Goal: Contribute content

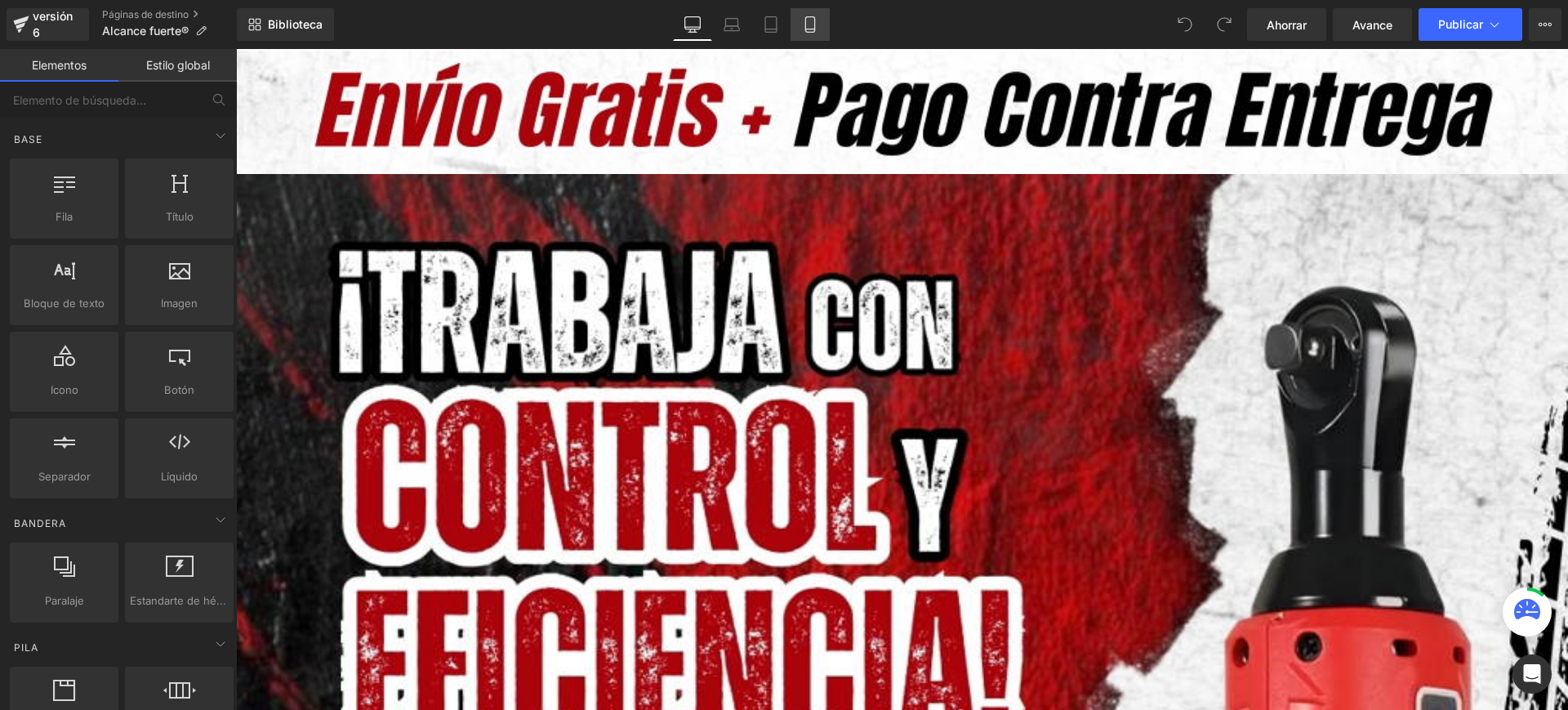
click at [821, 36] on link "Móvil" at bounding box center [810, 24] width 39 height 32
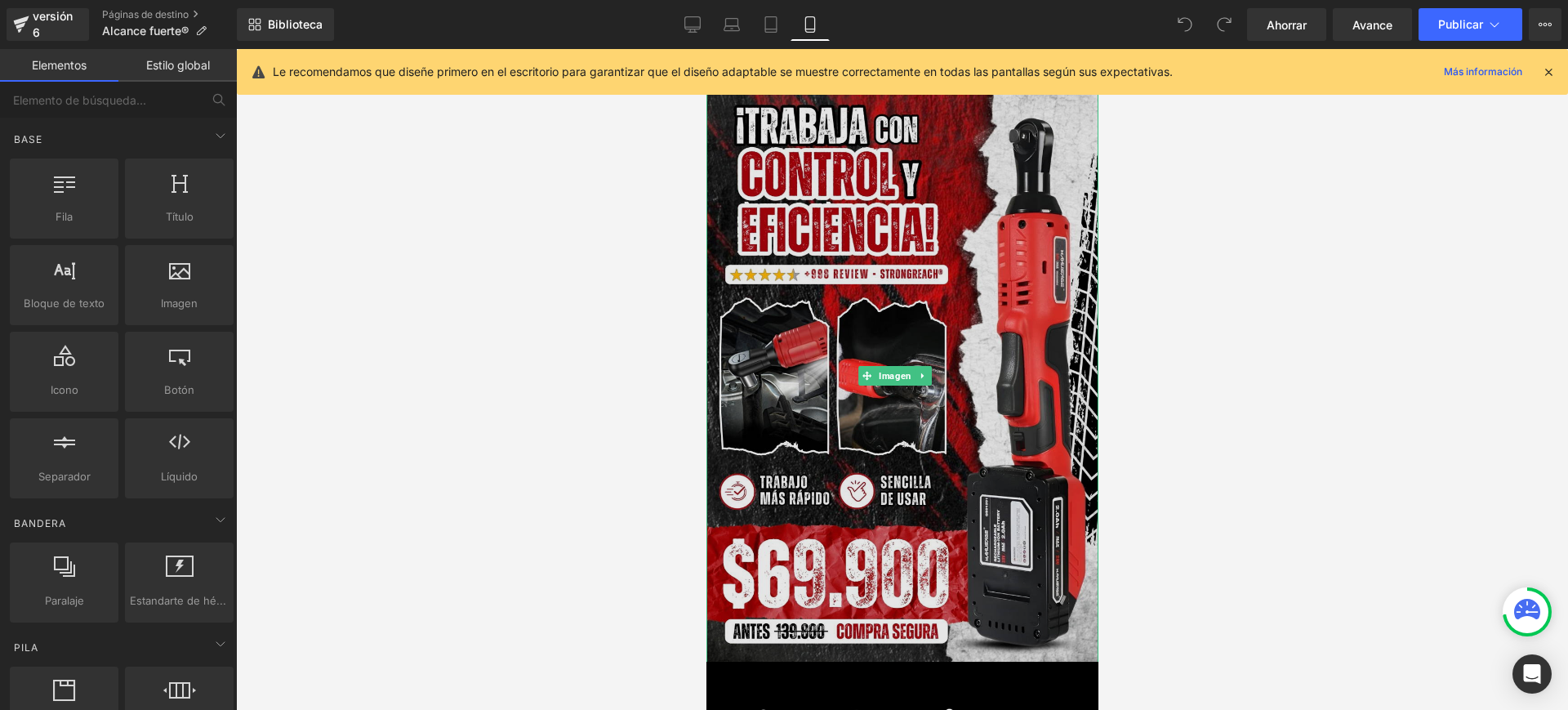
scroll to position [409, 0]
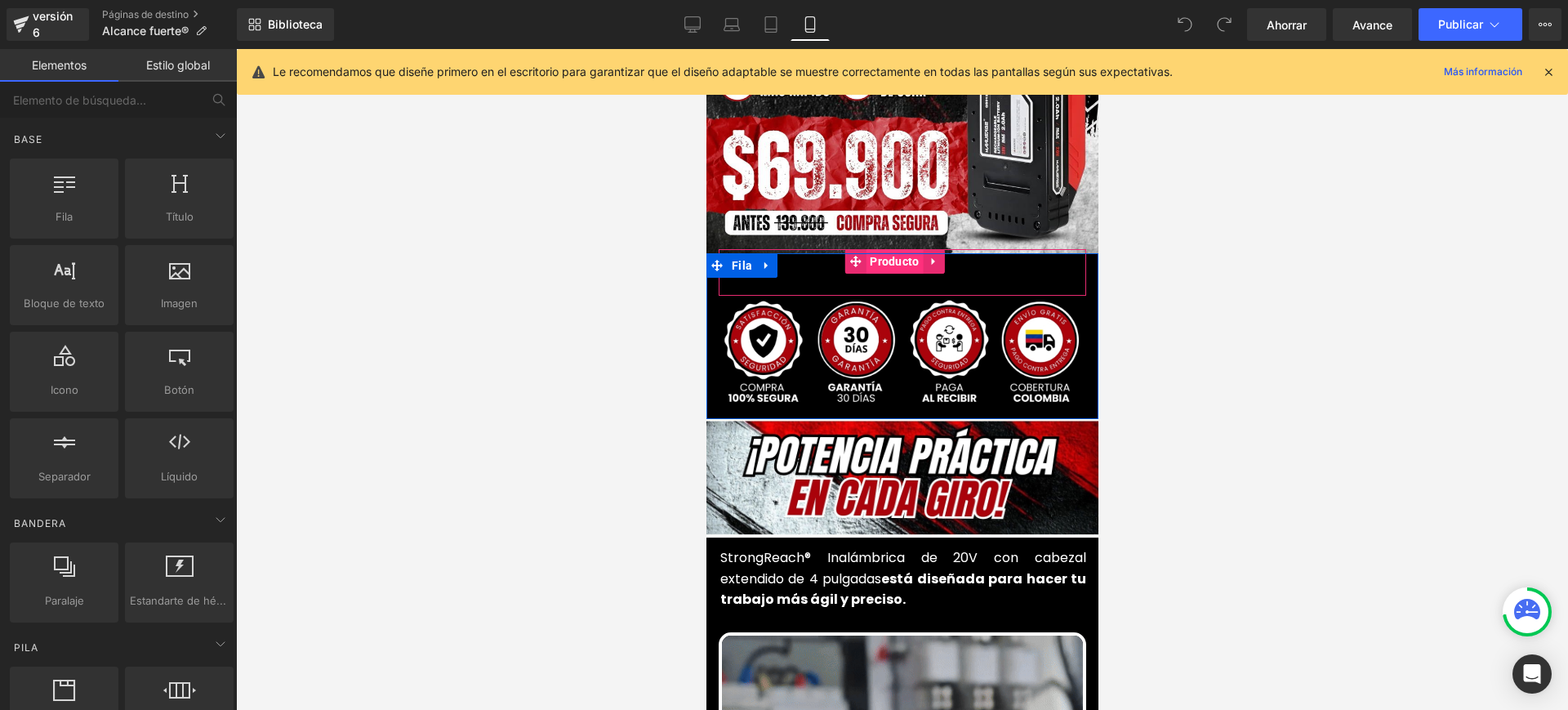
click at [906, 249] on font "Producto" at bounding box center [894, 261] width 49 height 25
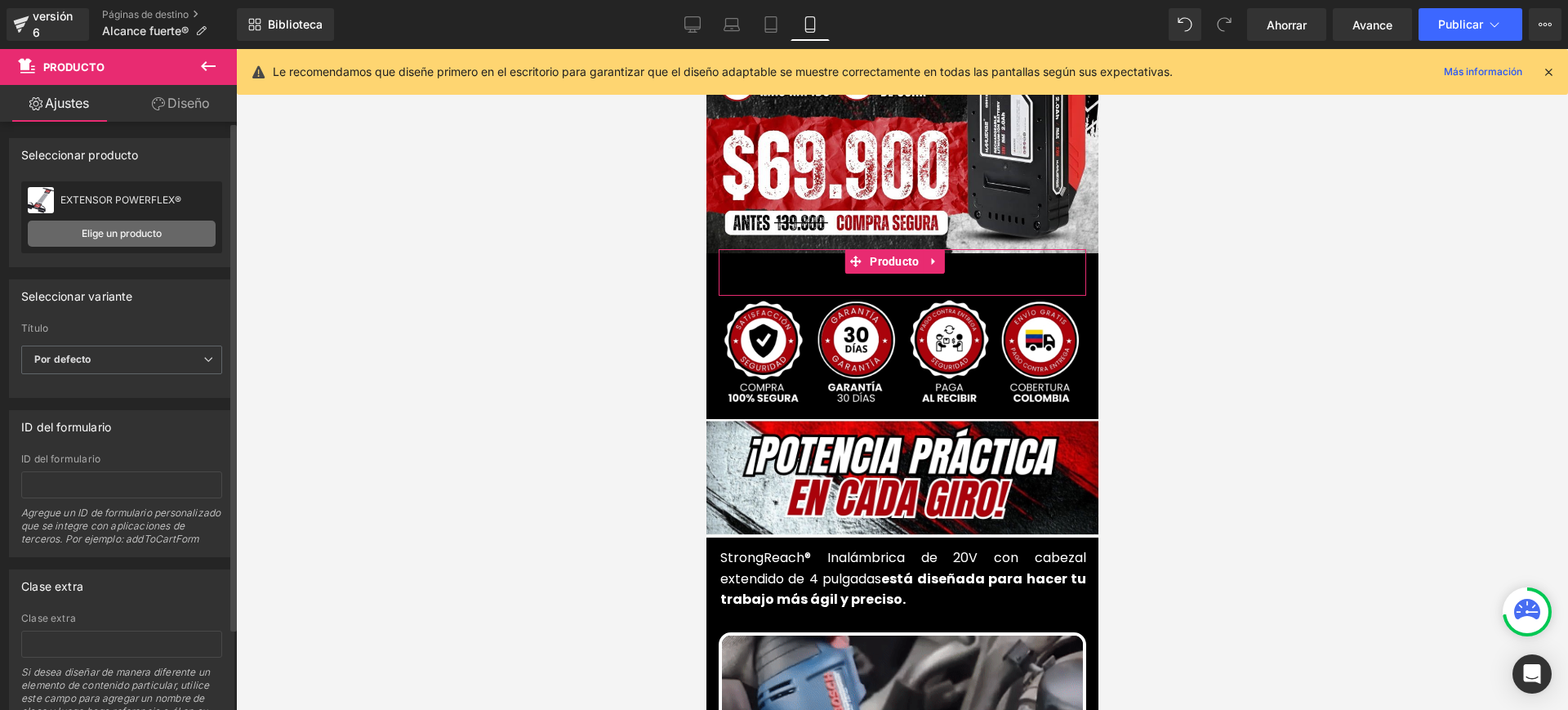
click at [156, 236] on font "Elige un producto" at bounding box center [121, 233] width 80 height 12
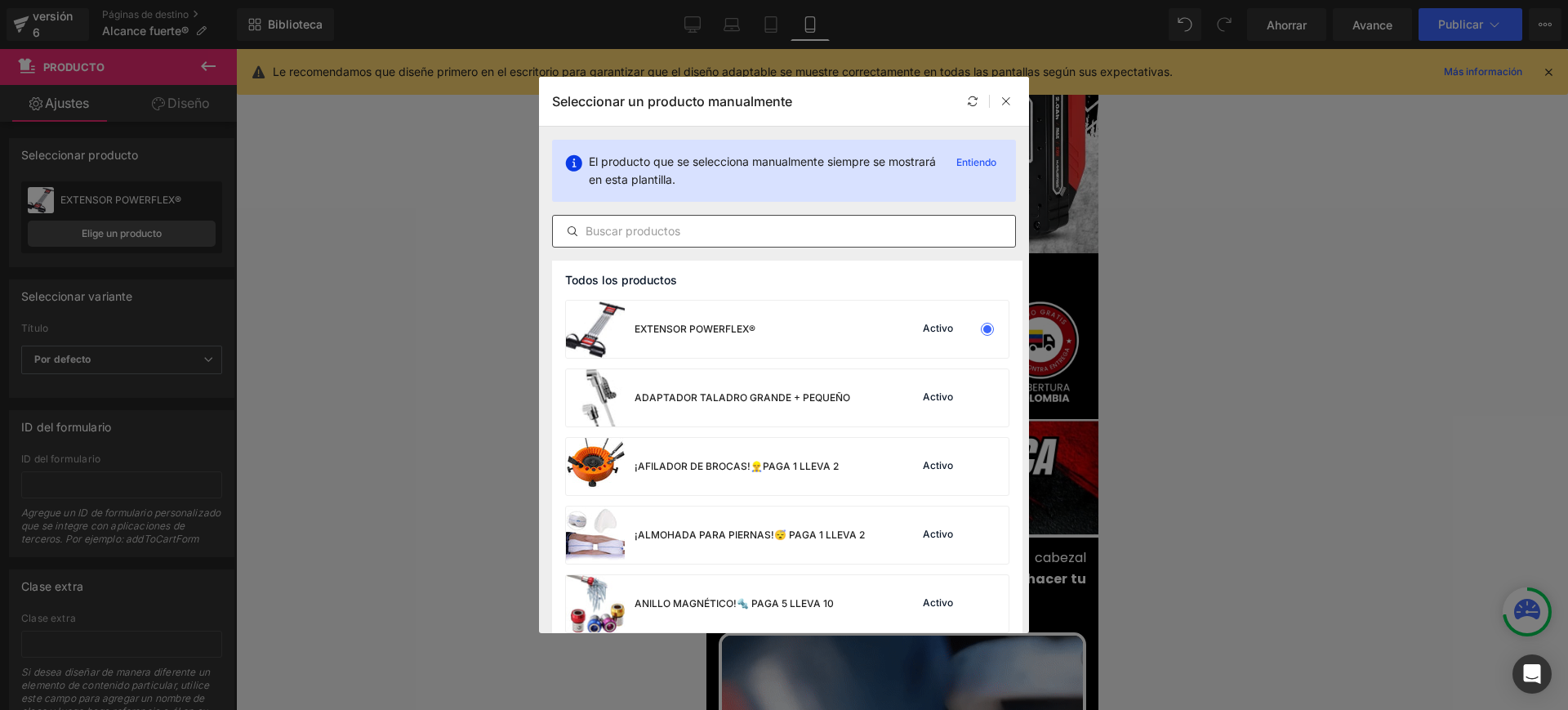
click at [680, 227] on input "text" at bounding box center [784, 231] width 463 height 20
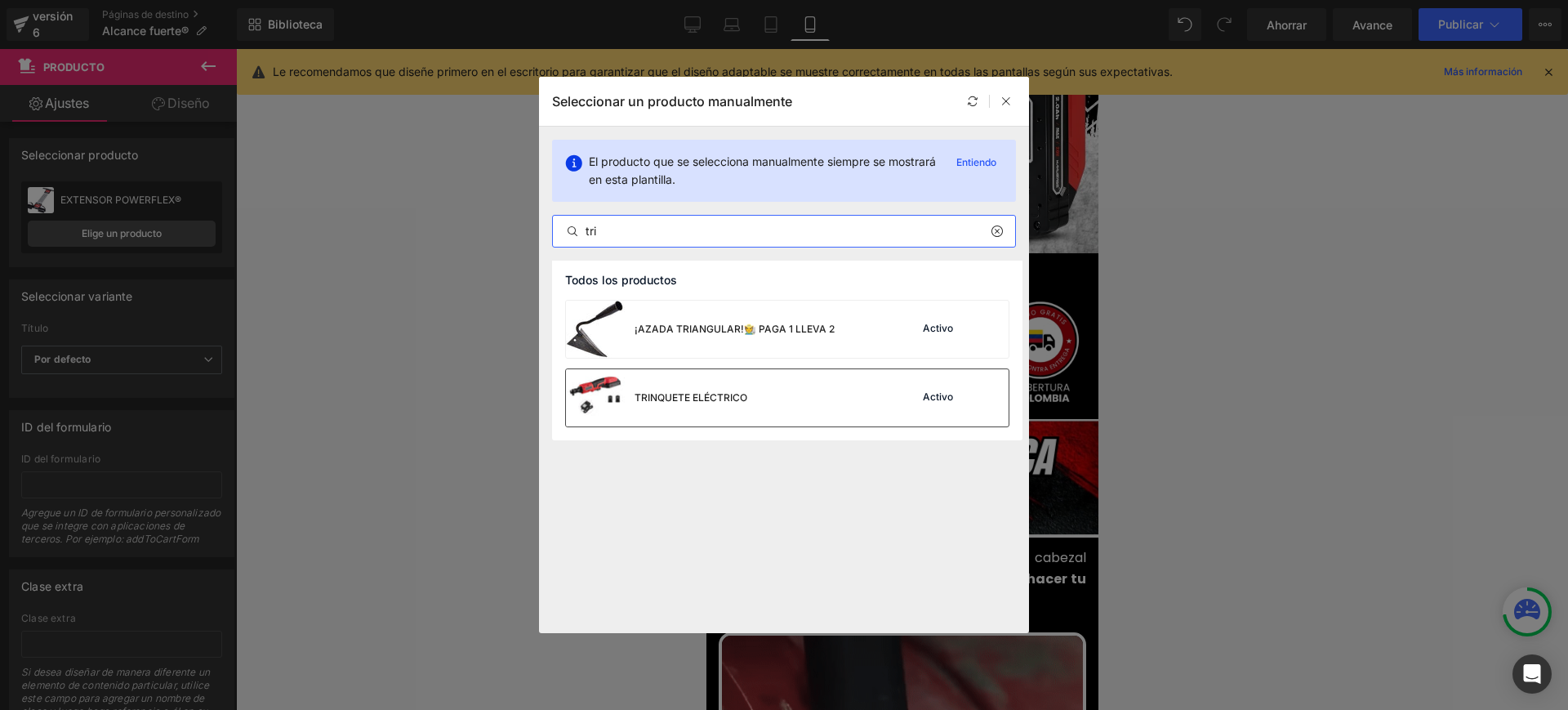
type input "tri"
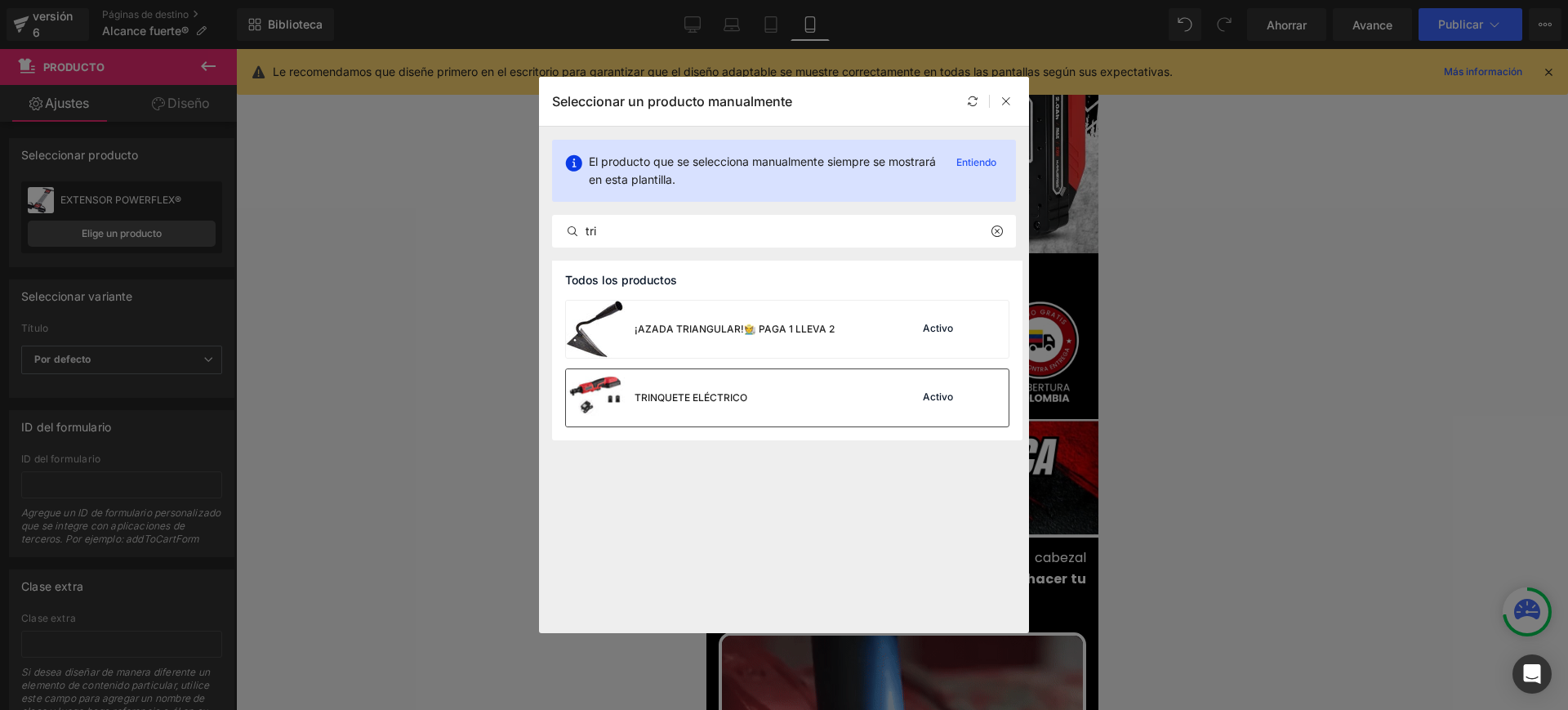
click at [741, 399] on font "TRINQUETE ELÉCTRICO" at bounding box center [691, 397] width 112 height 12
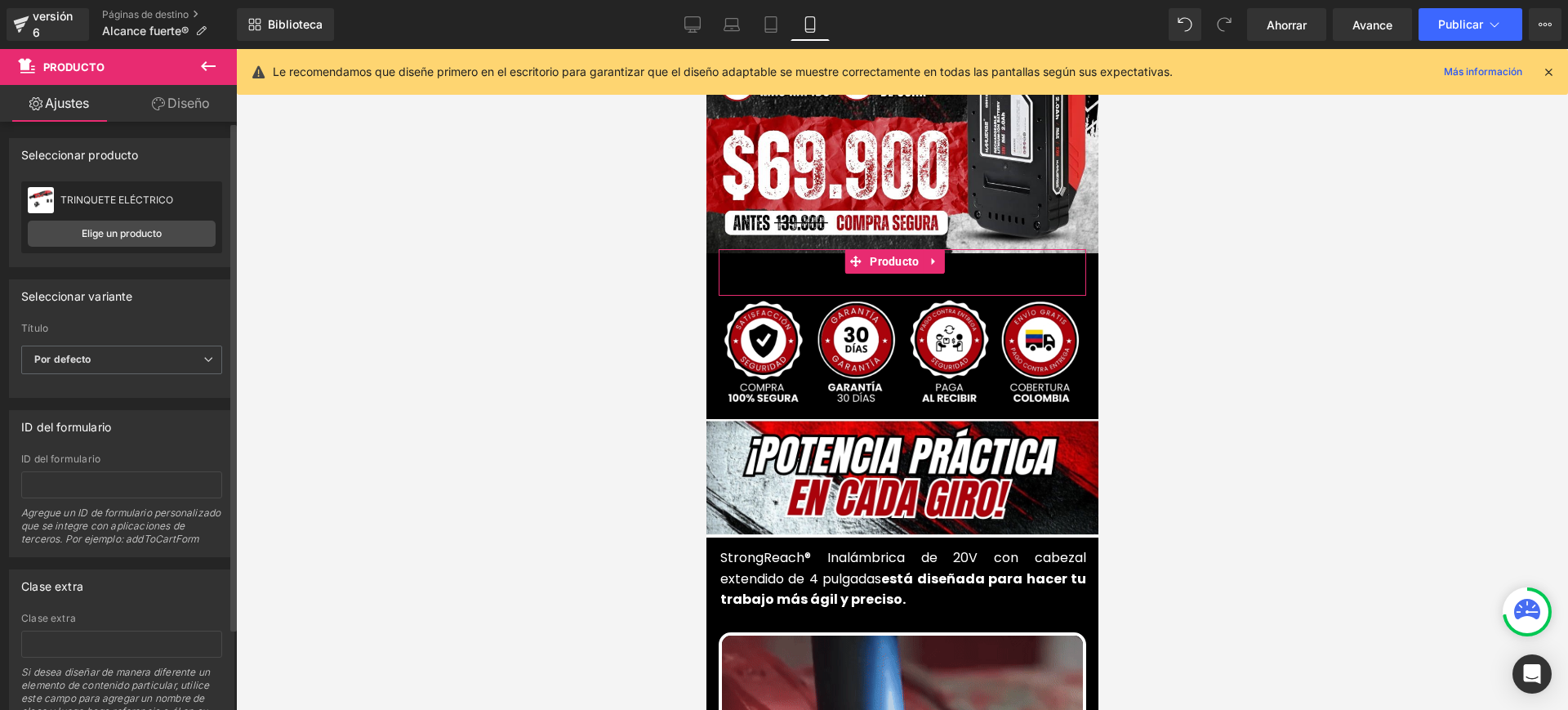
click at [151, 207] on div "TRINQUETE ELÉCTRICO TRINQUETE ELECTRICO" at bounding box center [121, 200] width 188 height 25
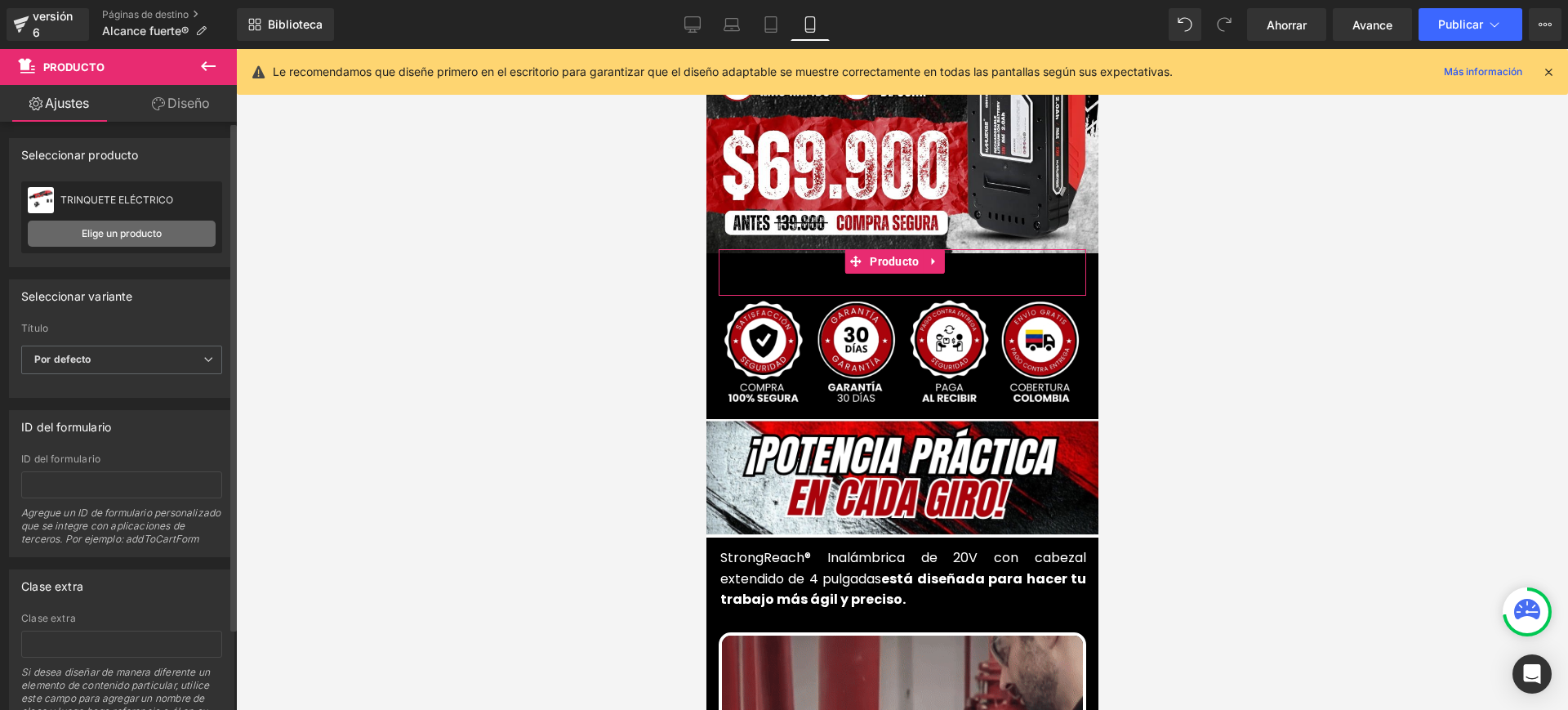
click at [159, 226] on link "Elige un producto" at bounding box center [121, 233] width 188 height 27
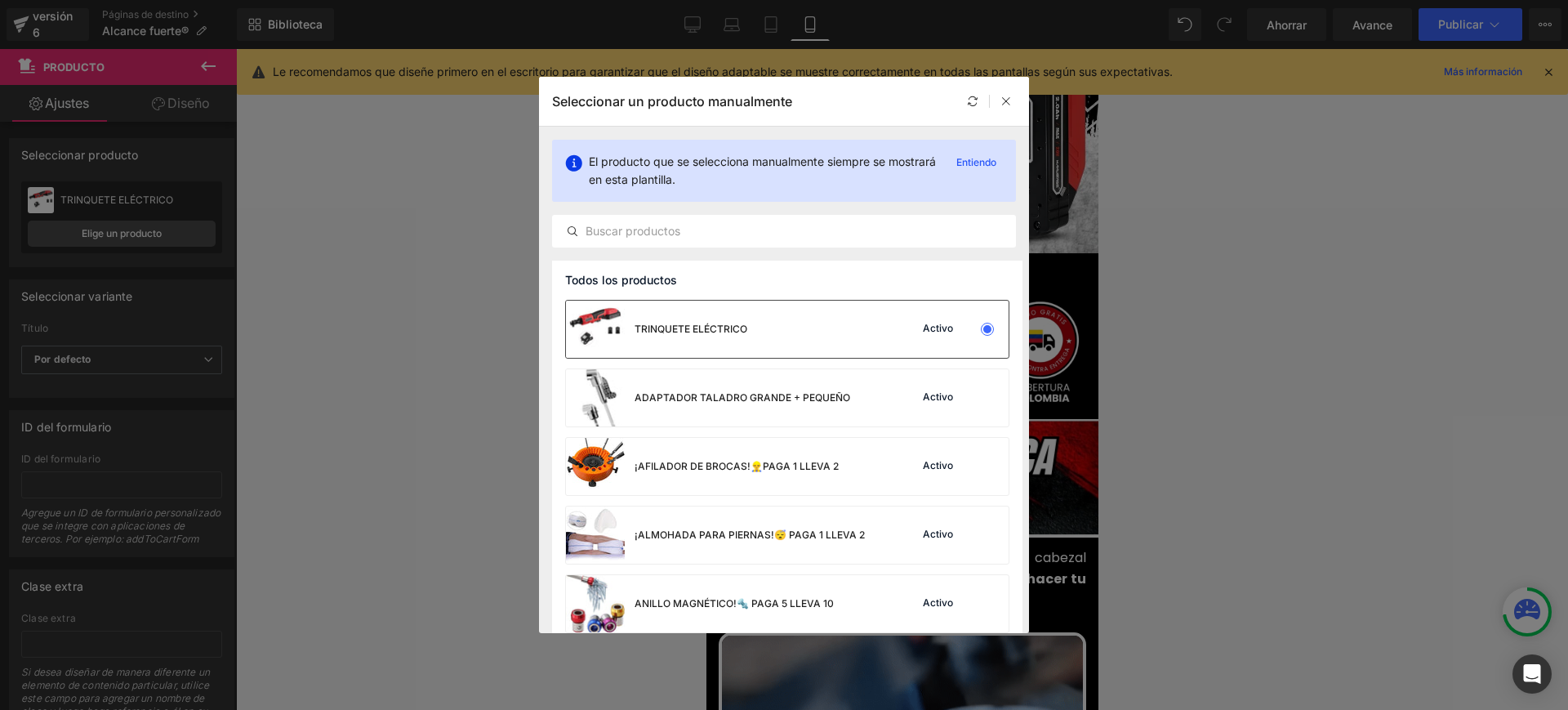
click at [759, 329] on div "TRINQUETE ELÉCTRICO Activo" at bounding box center [787, 329] width 443 height 57
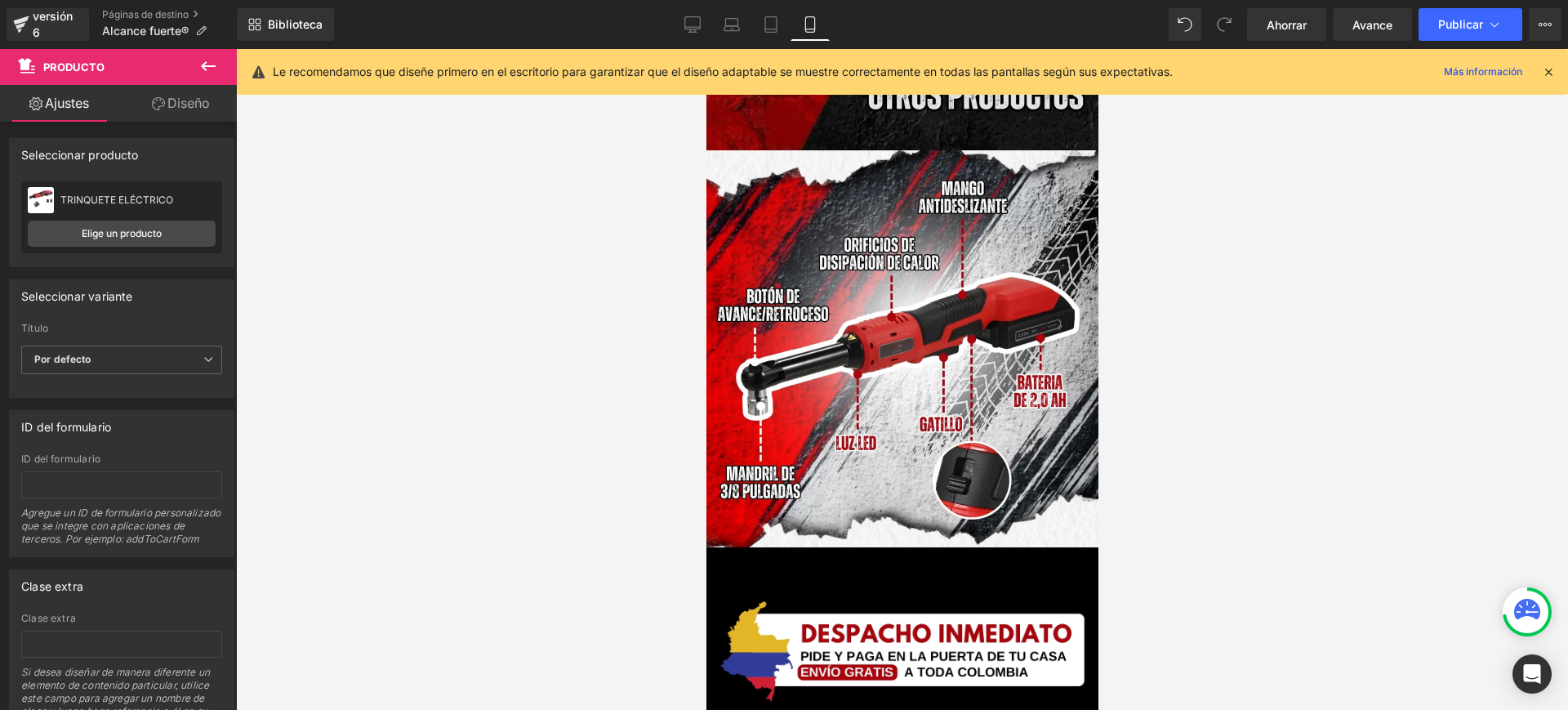
scroll to position [2860, 0]
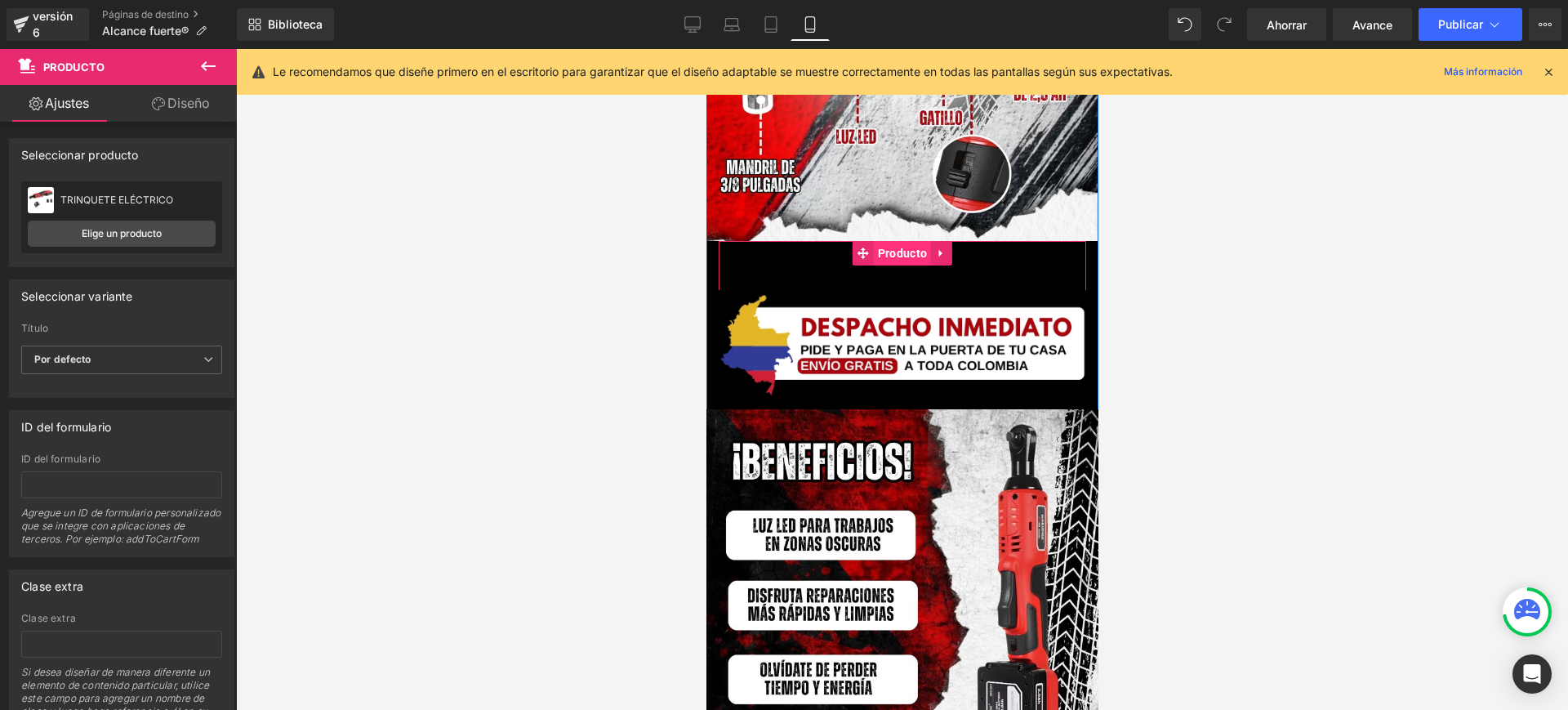
click at [877, 247] on font "Producto" at bounding box center [902, 253] width 49 height 13
click at [185, 235] on link "Elige un producto" at bounding box center [121, 233] width 188 height 27
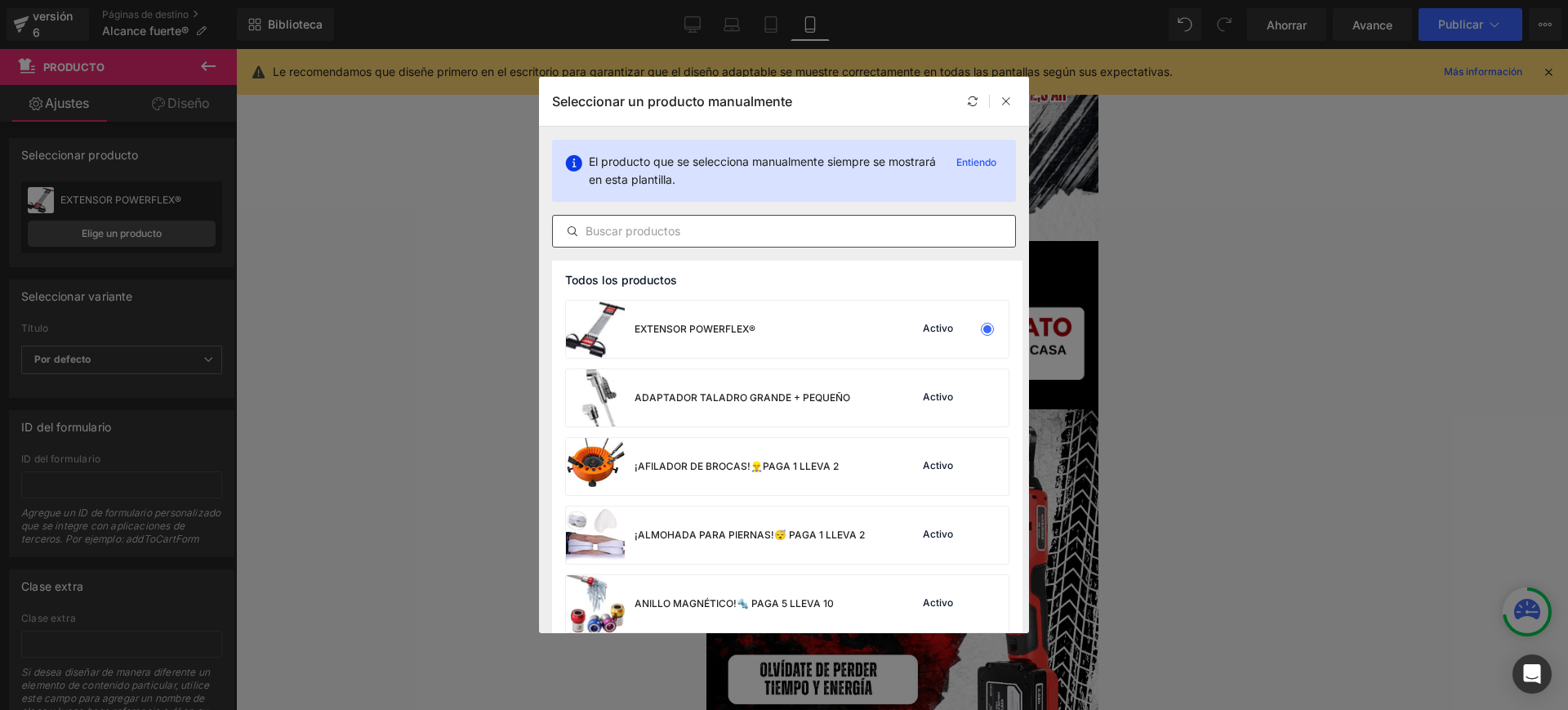
click at [717, 222] on input "text" at bounding box center [784, 231] width 463 height 20
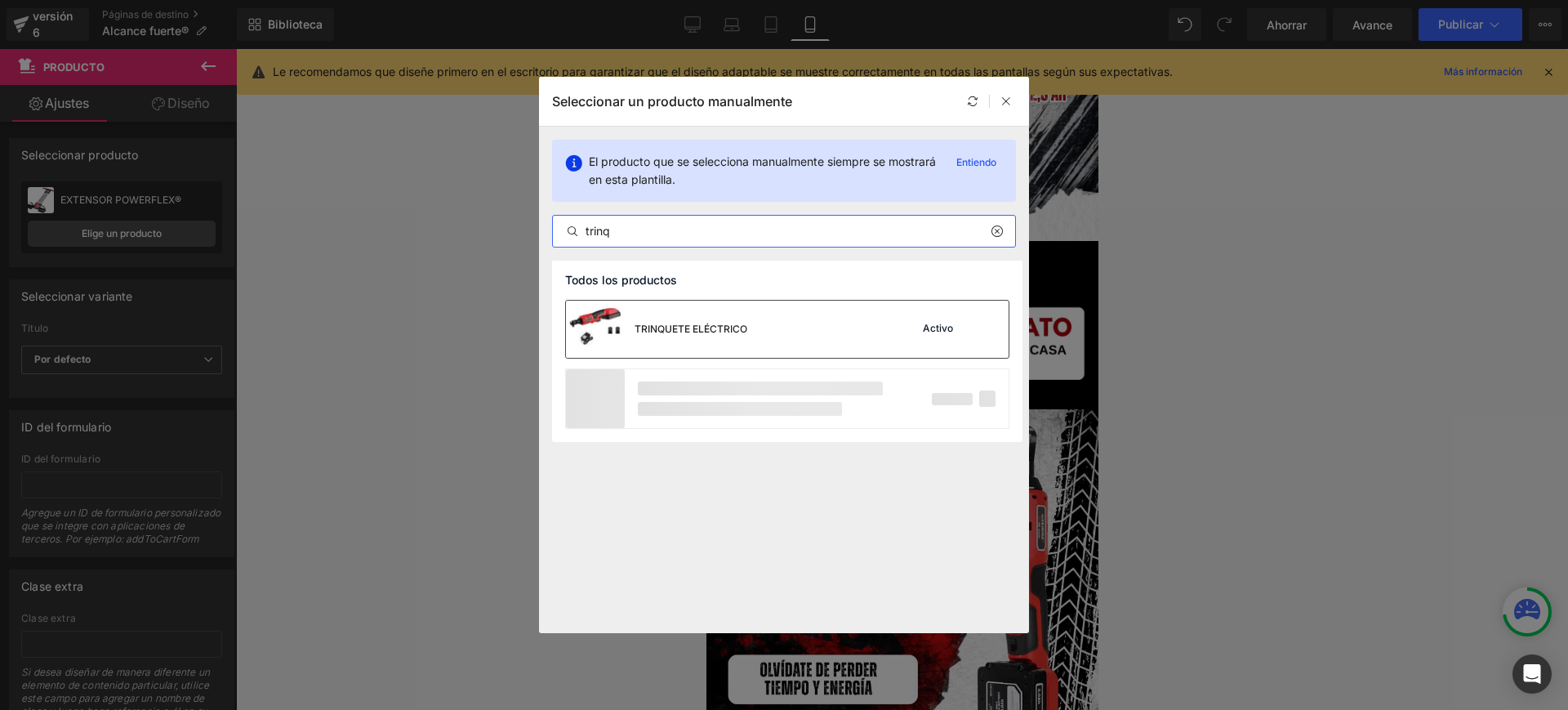
type input "trinq"
click at [712, 317] on div "TRINQUETE ELÉCTRICO" at bounding box center [657, 329] width 181 height 57
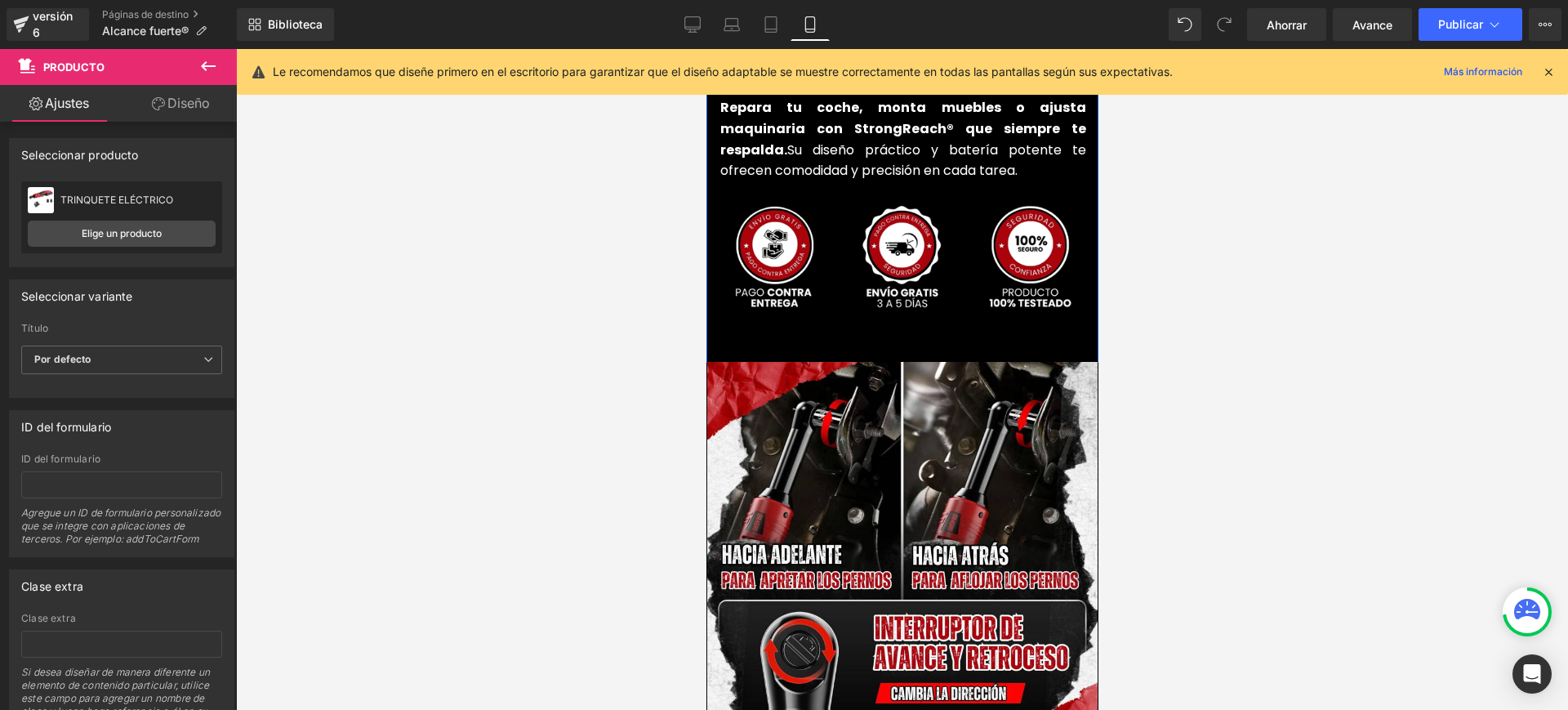
scroll to position [3983, 0]
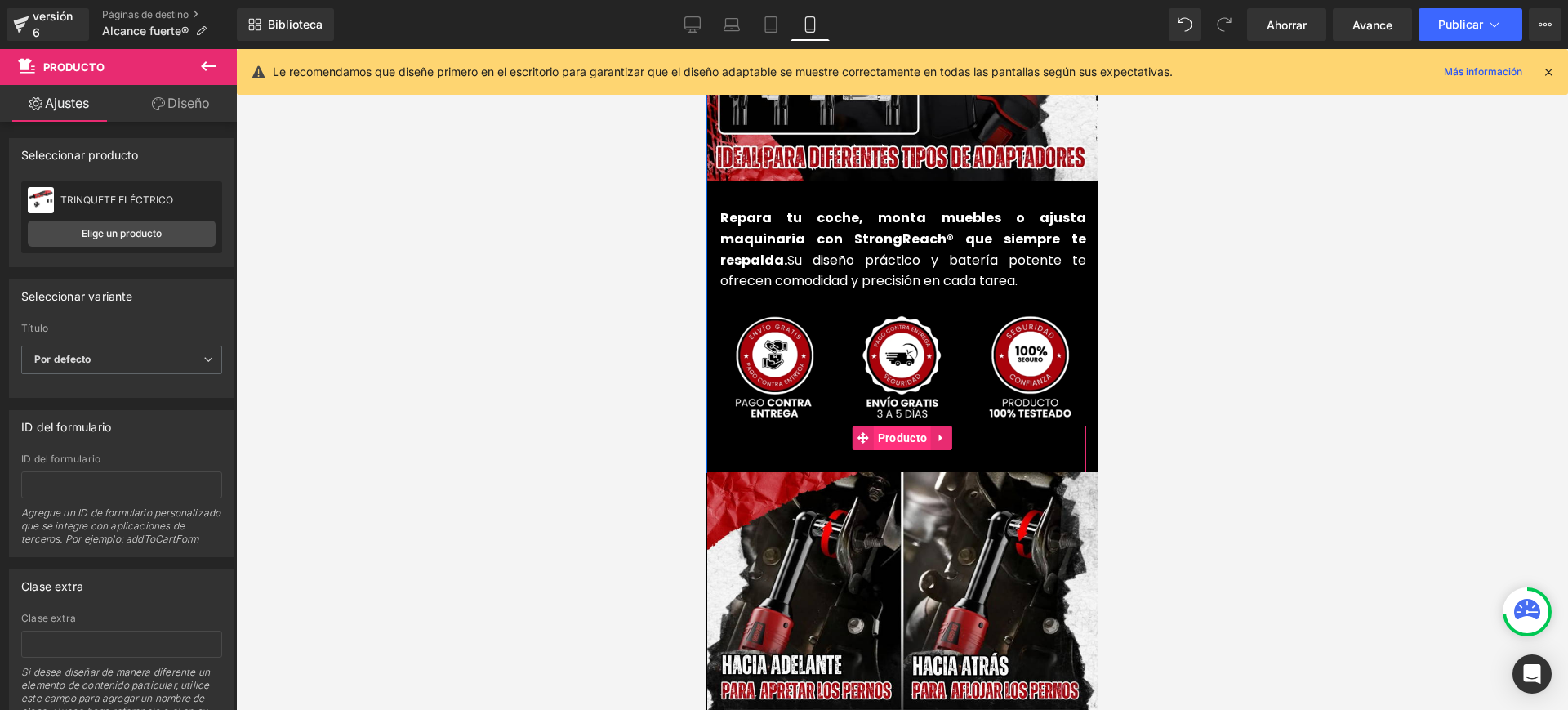
click at [907, 431] on font "Producto" at bounding box center [902, 437] width 49 height 13
click at [177, 227] on link "Elige un producto" at bounding box center [121, 233] width 188 height 27
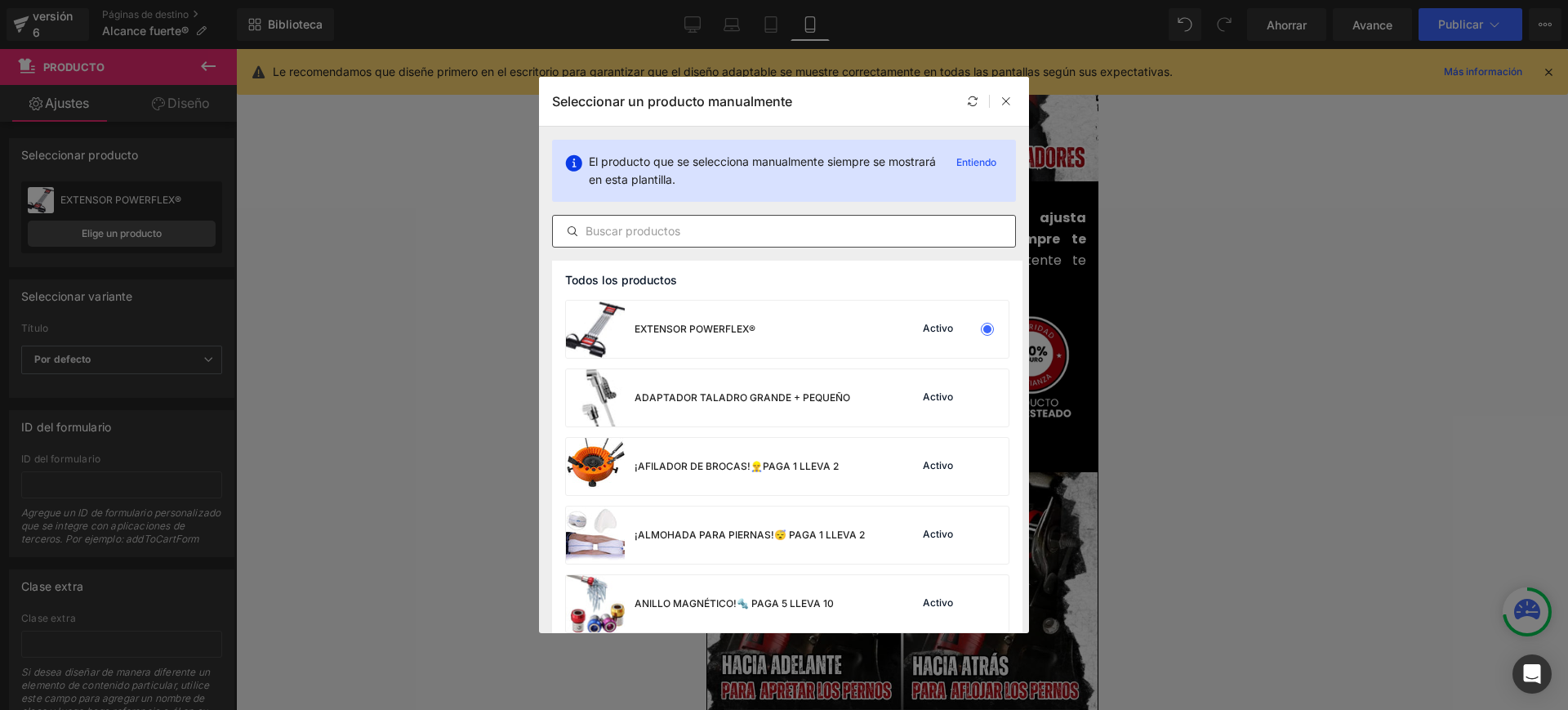
click at [770, 237] on input "text" at bounding box center [784, 231] width 463 height 20
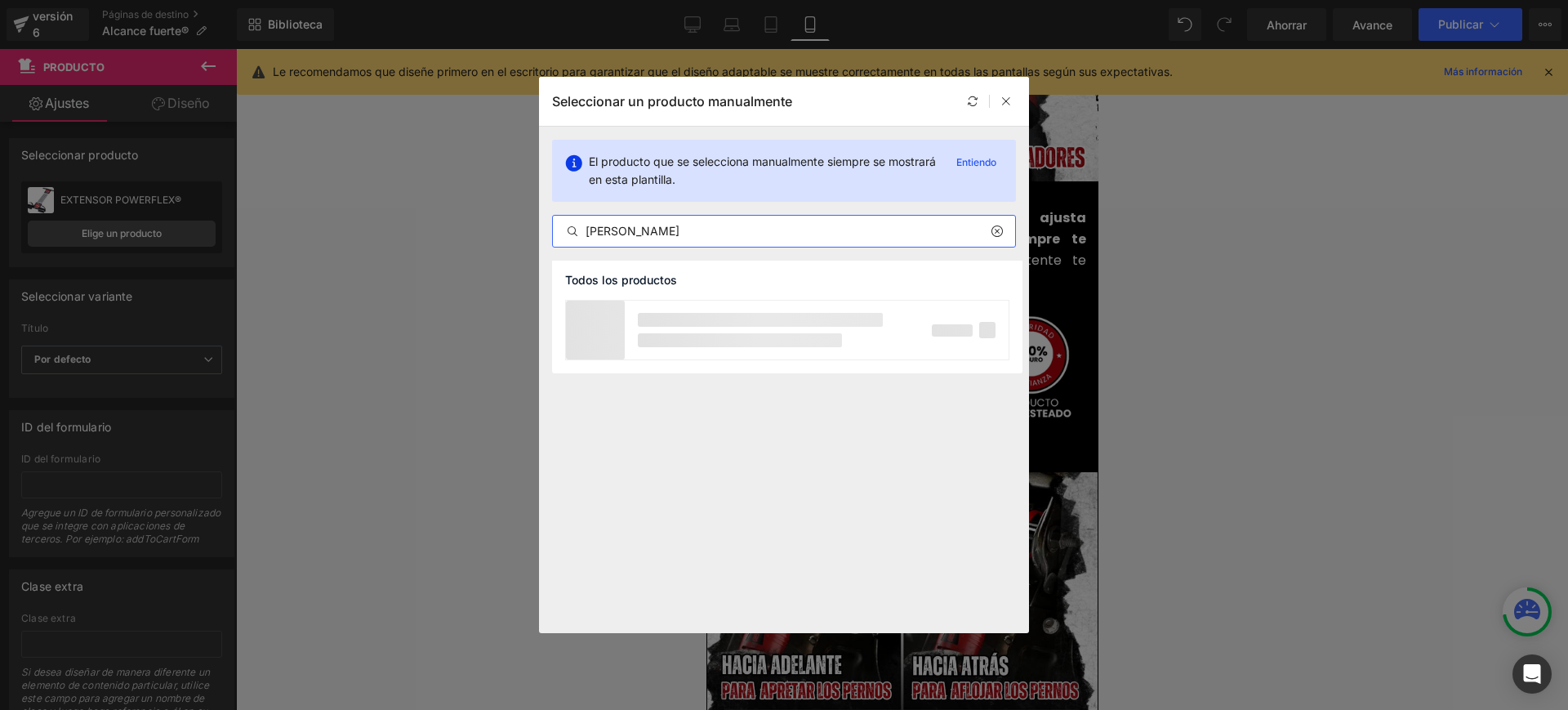
click at [717, 329] on div at bounding box center [760, 330] width 245 height 34
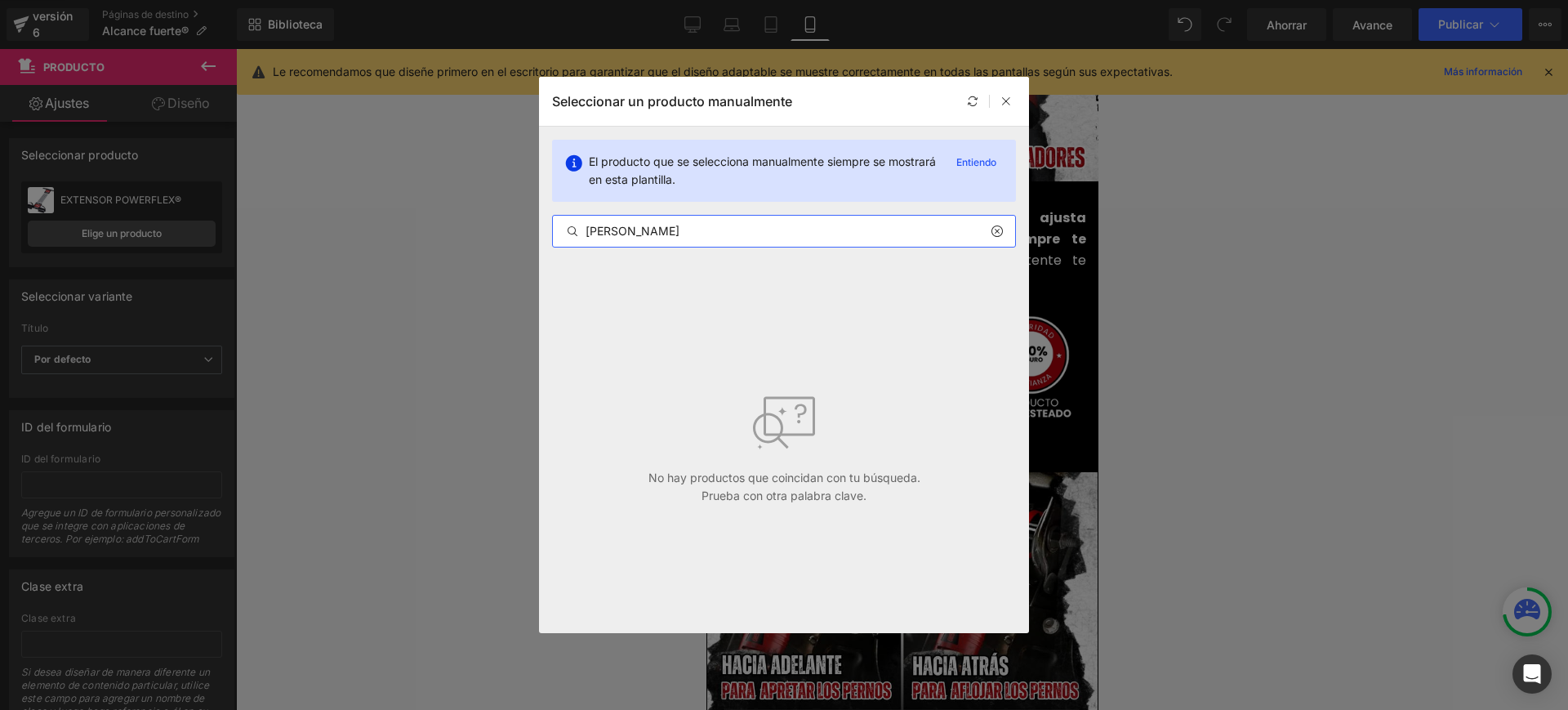
click at [654, 232] on input "[PERSON_NAME]" at bounding box center [784, 231] width 463 height 20
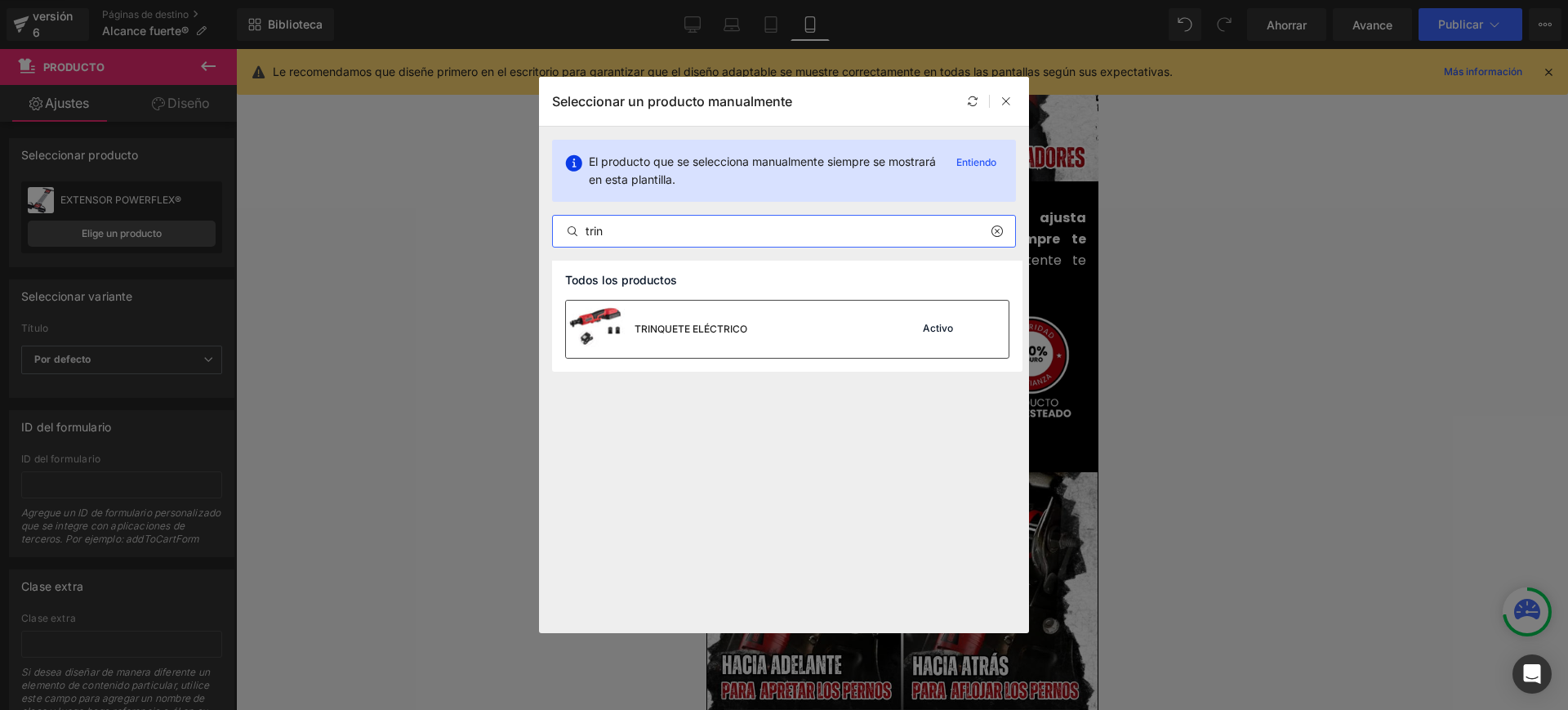
type input "trin"
click at [698, 314] on div "TRINQUETE ELÉCTRICO" at bounding box center [657, 329] width 181 height 57
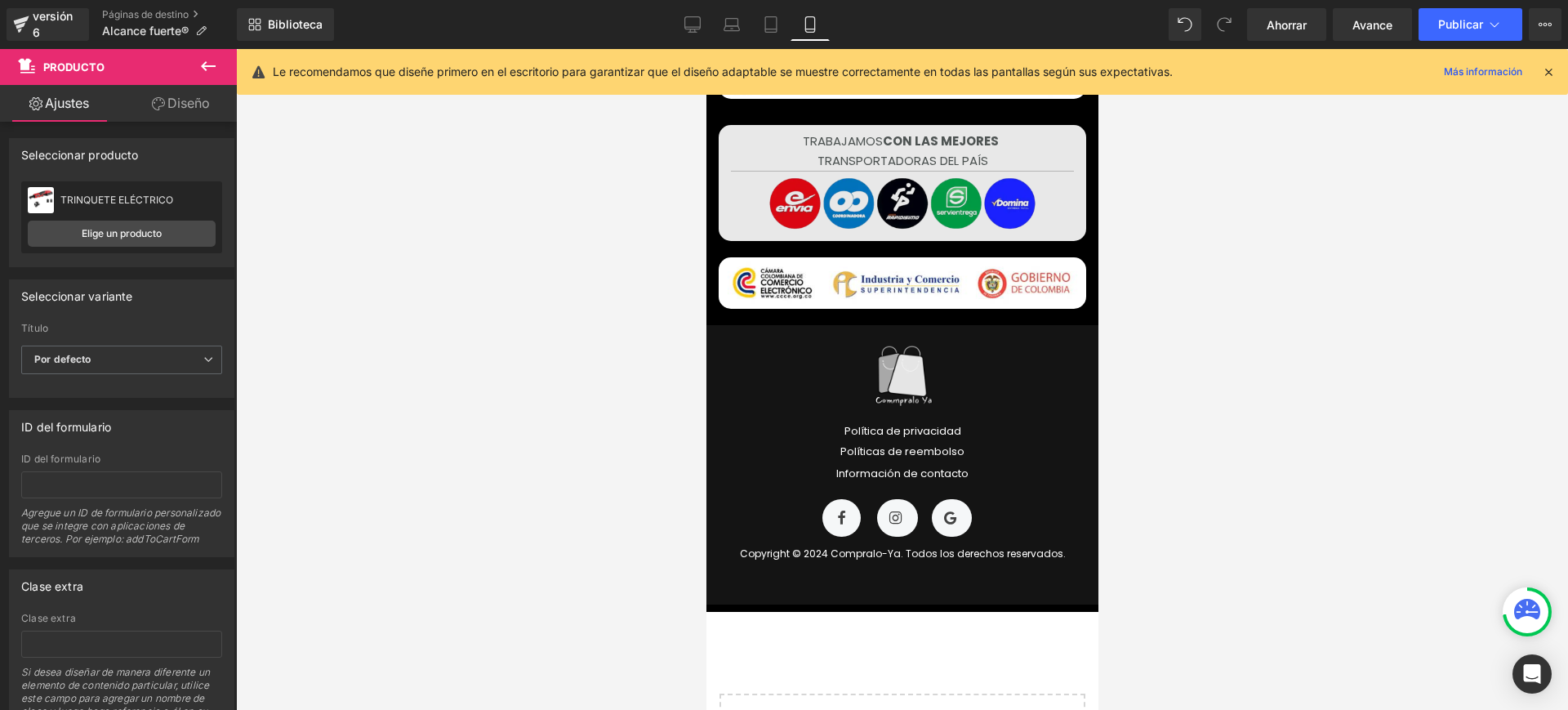
scroll to position [6741, 0]
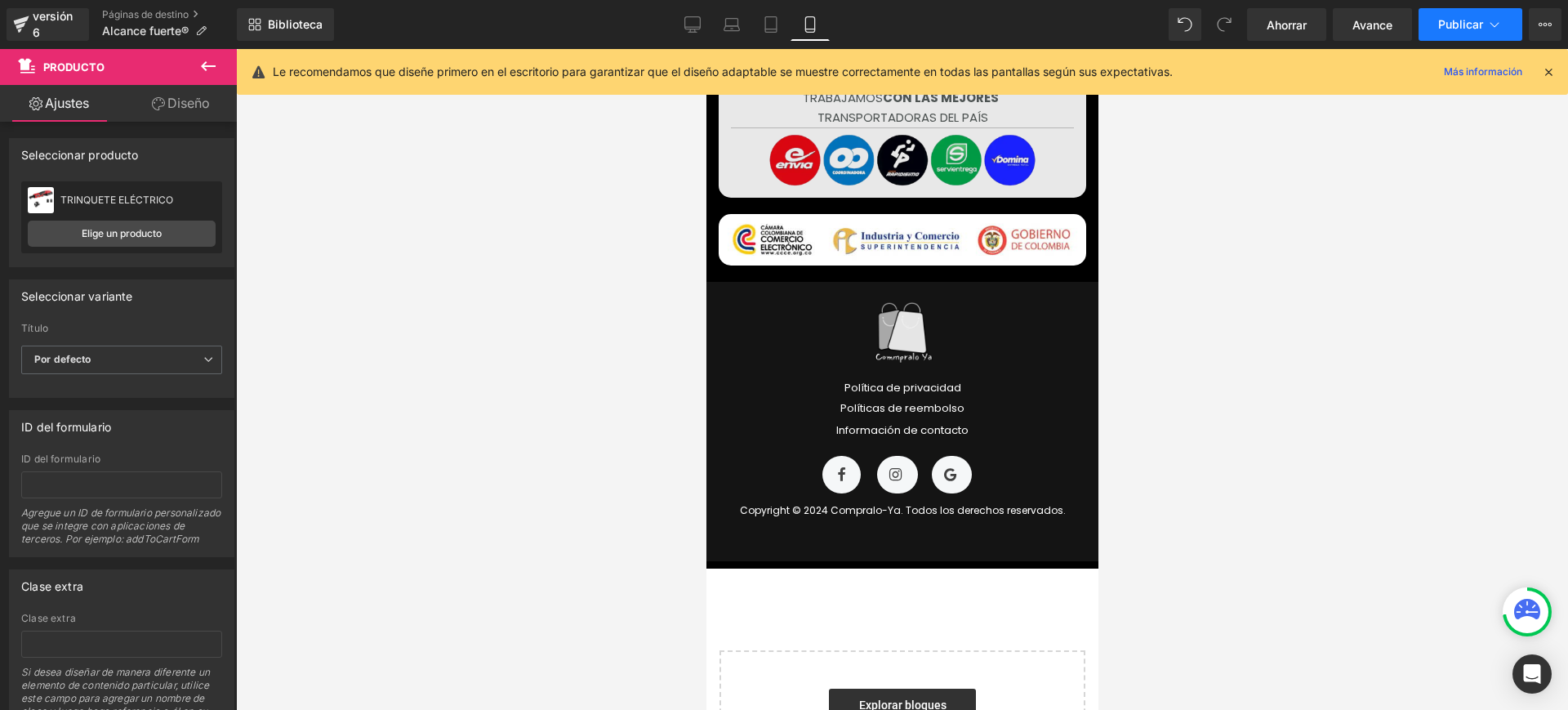
click at [1481, 22] on font "Publicar" at bounding box center [1461, 24] width 45 height 14
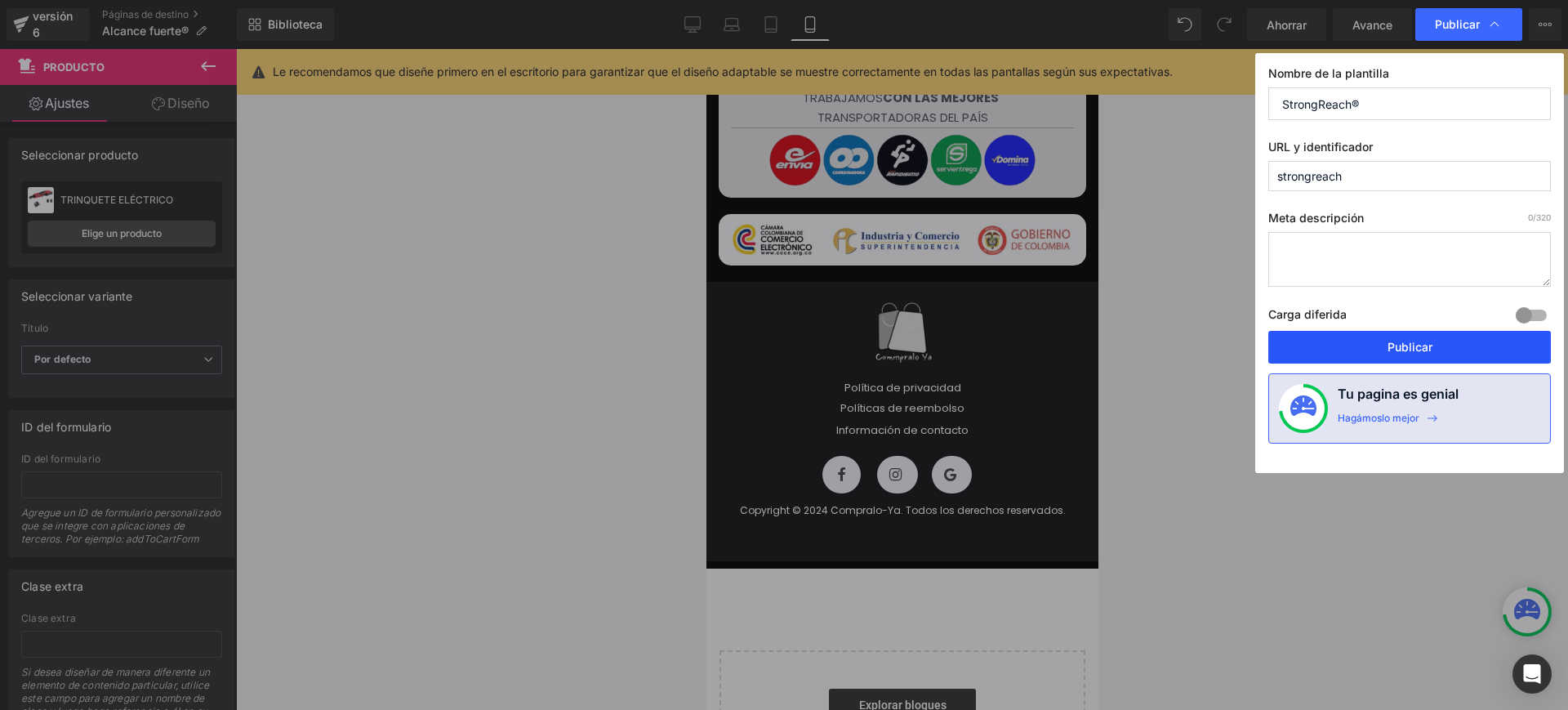
click at [1370, 345] on button "Publicar" at bounding box center [1410, 347] width 282 height 32
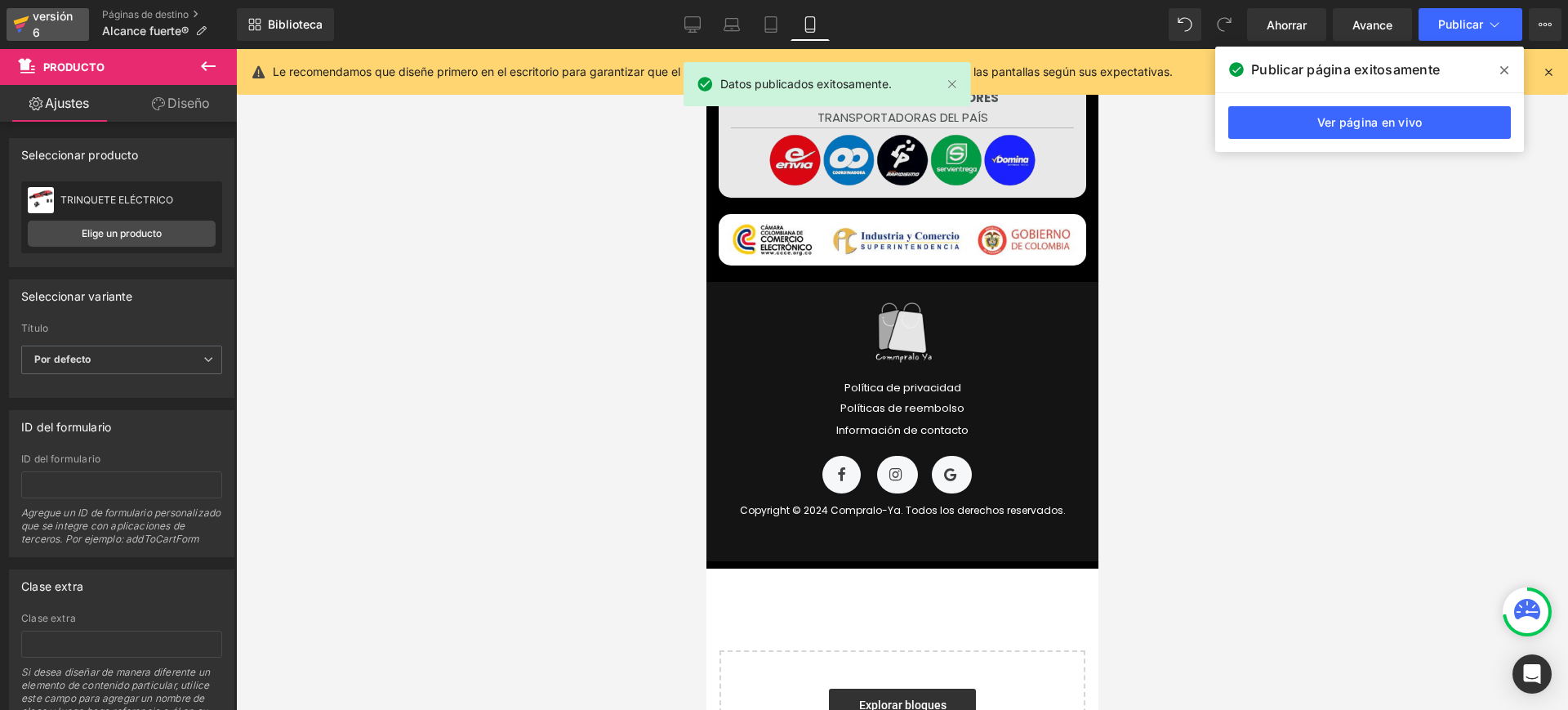
click at [37, 17] on font "versión 6" at bounding box center [52, 24] width 40 height 31
